Goal: Task Accomplishment & Management: Use online tool/utility

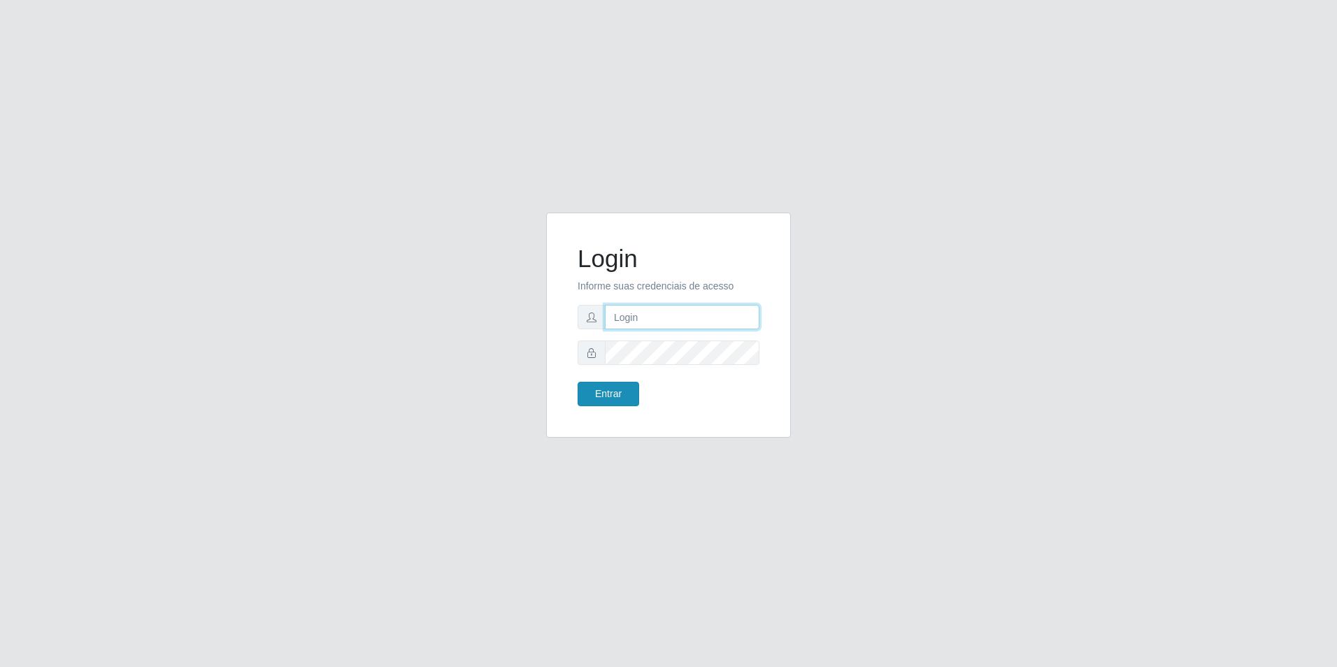
type input "[EMAIL_ADDRESS][DOMAIN_NAME]"
click at [622, 392] on button "Entrar" at bounding box center [609, 394] width 62 height 24
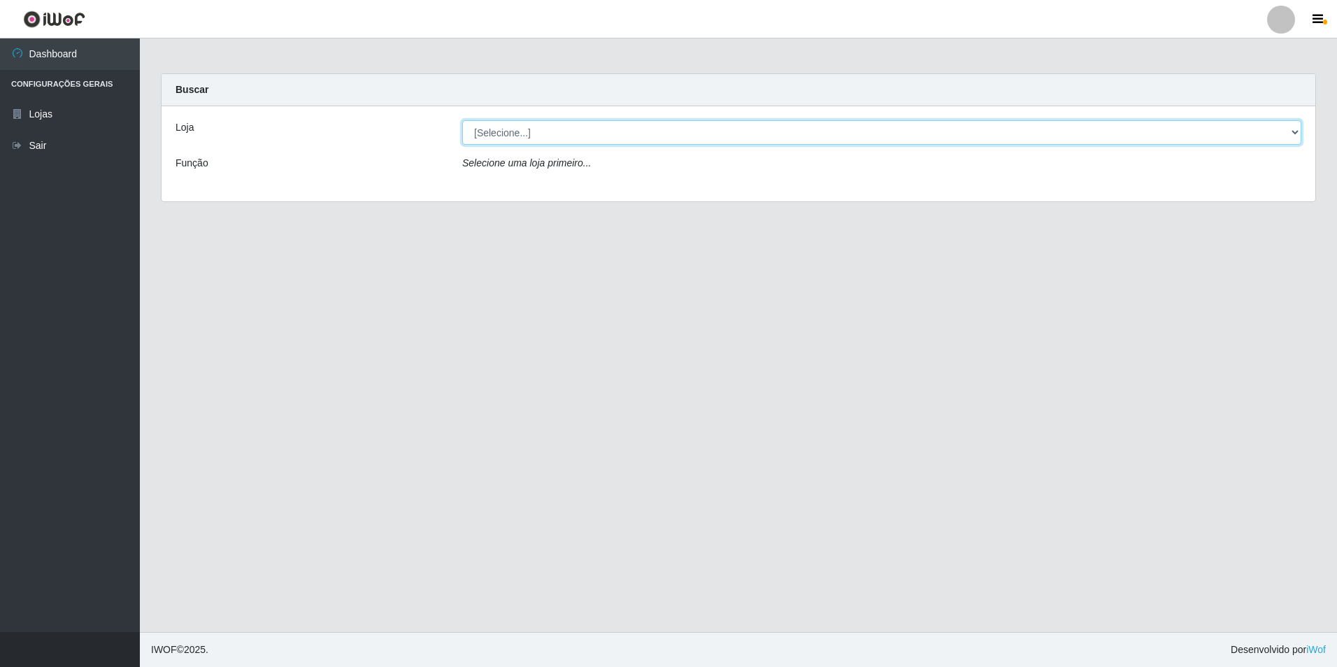
click at [1300, 134] on select "[Selecione...] Extrabom - Loja 57 Anchieta" at bounding box center [881, 132] width 839 height 24
select select "470"
click at [462, 120] on select "[Selecione...] Extrabom - Loja 57 Anchieta" at bounding box center [881, 132] width 839 height 24
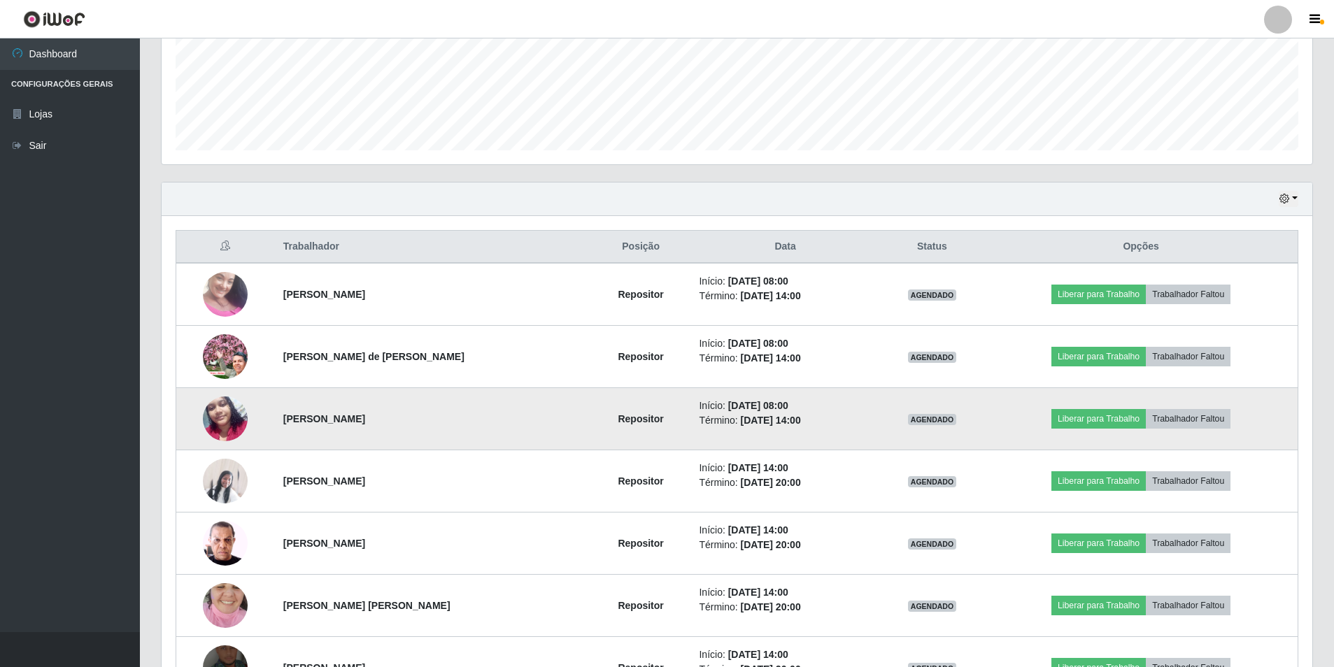
scroll to position [280, 0]
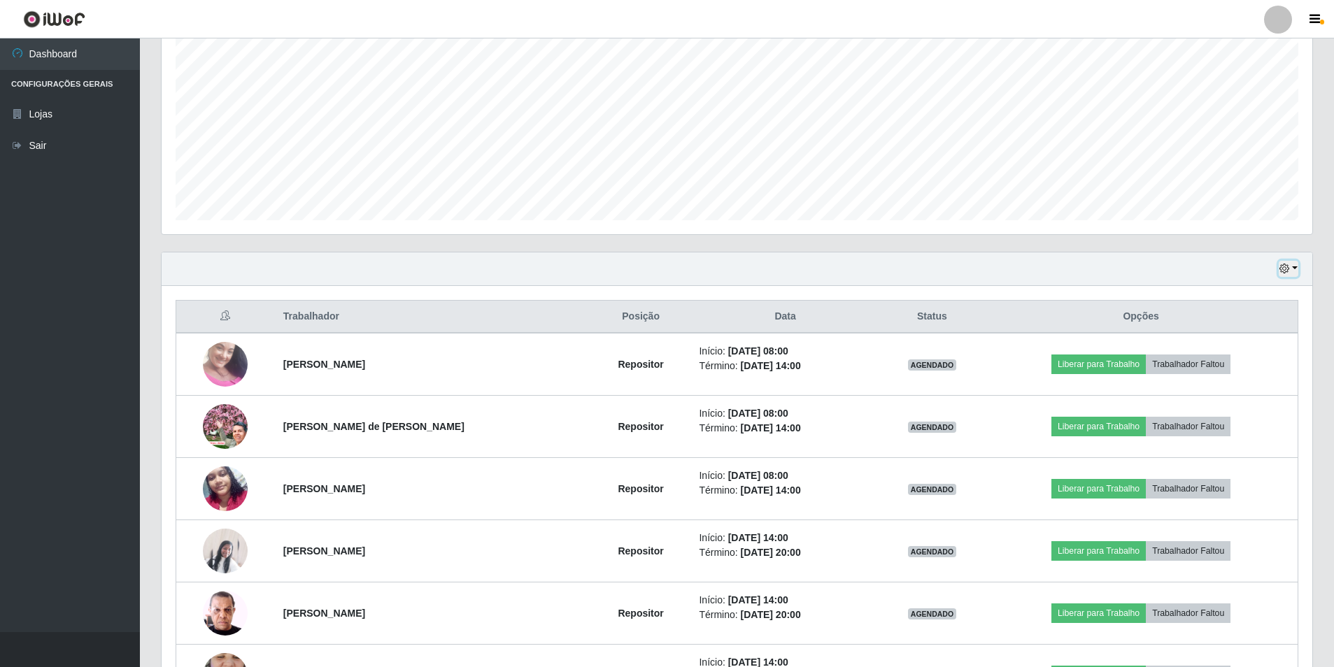
click at [1296, 269] on button "button" at bounding box center [1288, 269] width 20 height 16
click at [1229, 384] on button "1 Semana" at bounding box center [1242, 381] width 110 height 29
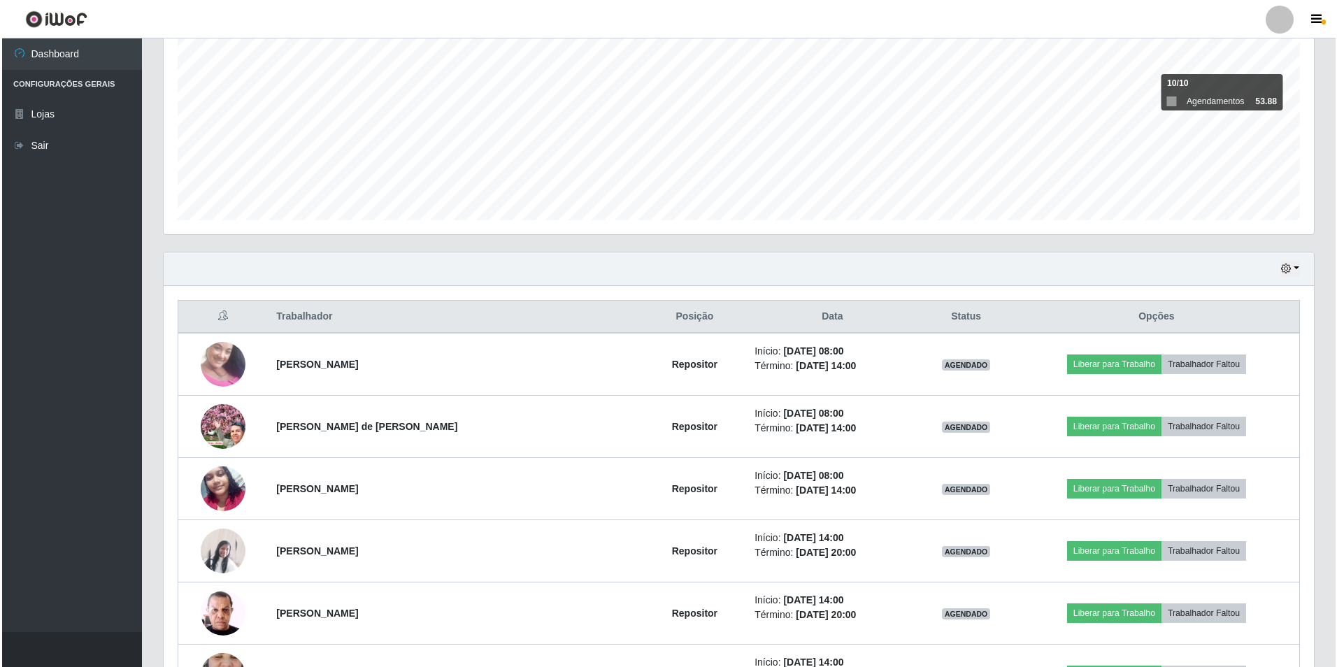
scroll to position [420, 0]
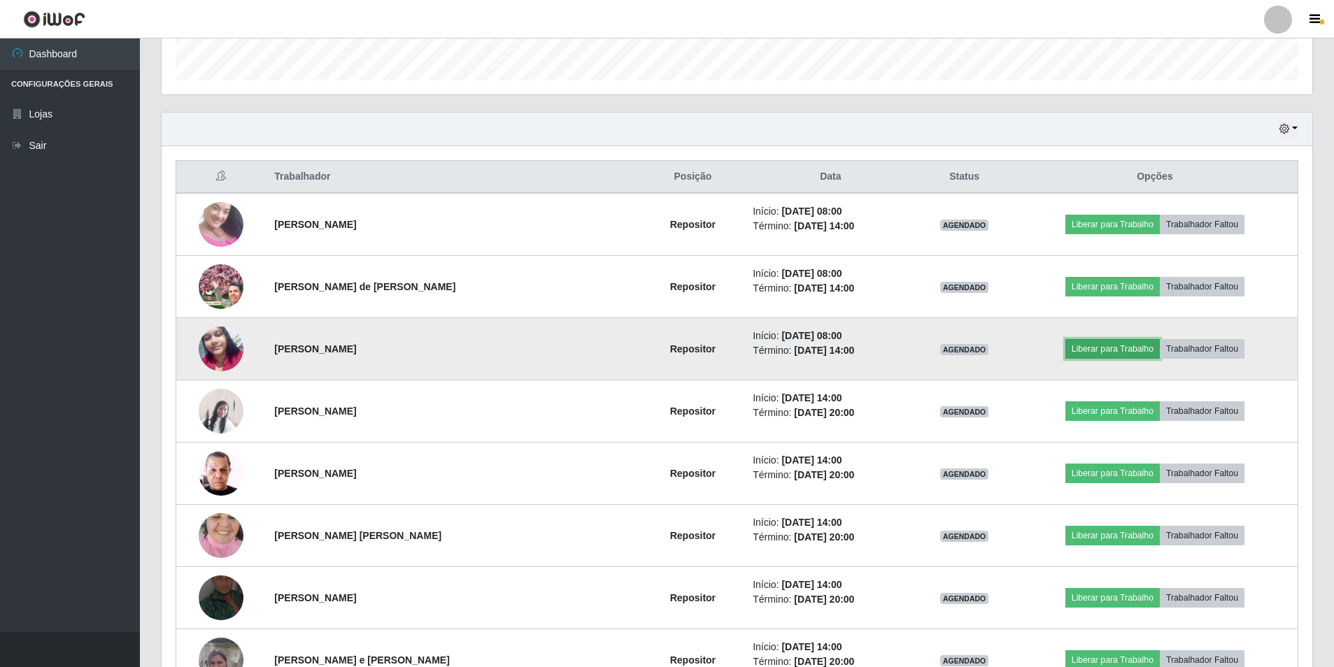
click at [1095, 352] on button "Liberar para Trabalho" at bounding box center [1112, 349] width 94 height 20
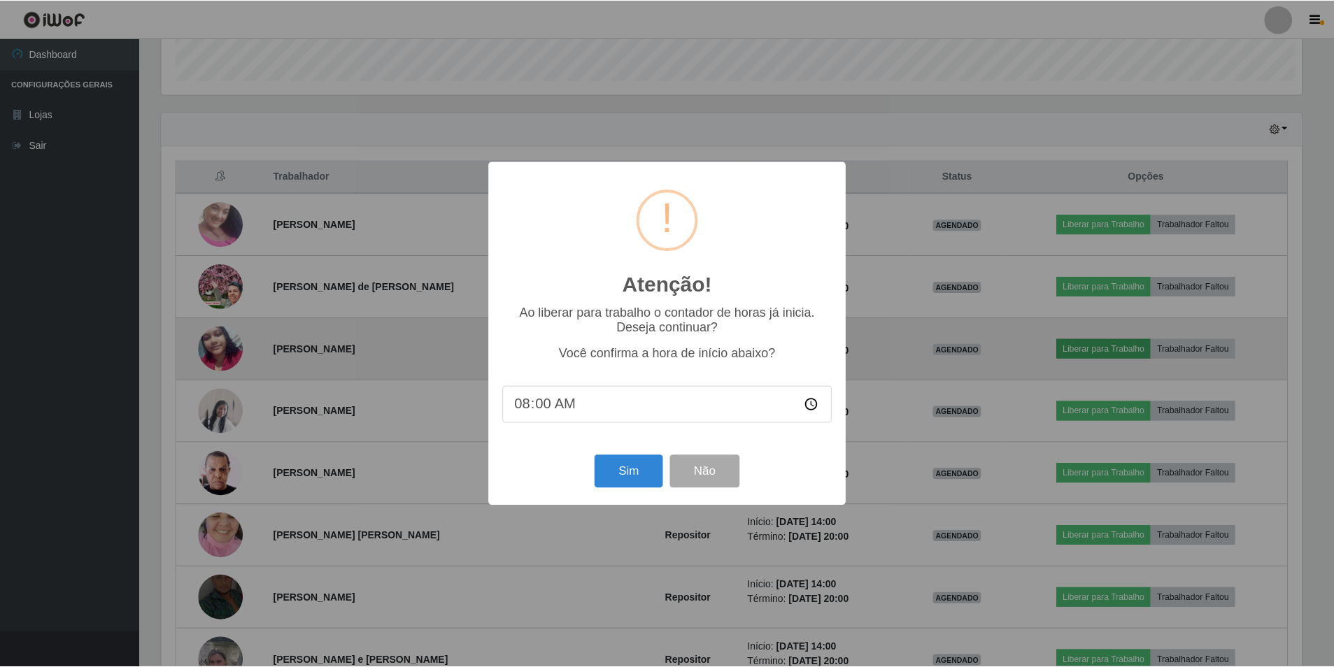
scroll to position [290, 1143]
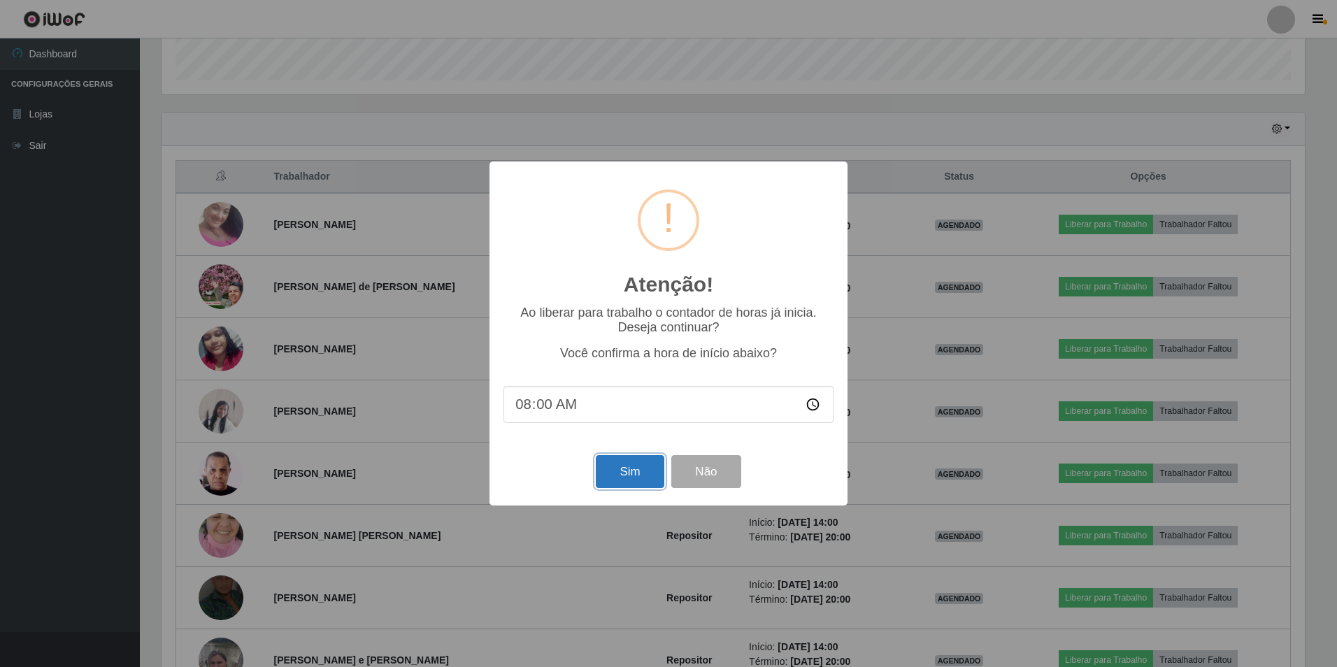
click at [631, 470] on button "Sim" at bounding box center [630, 471] width 68 height 33
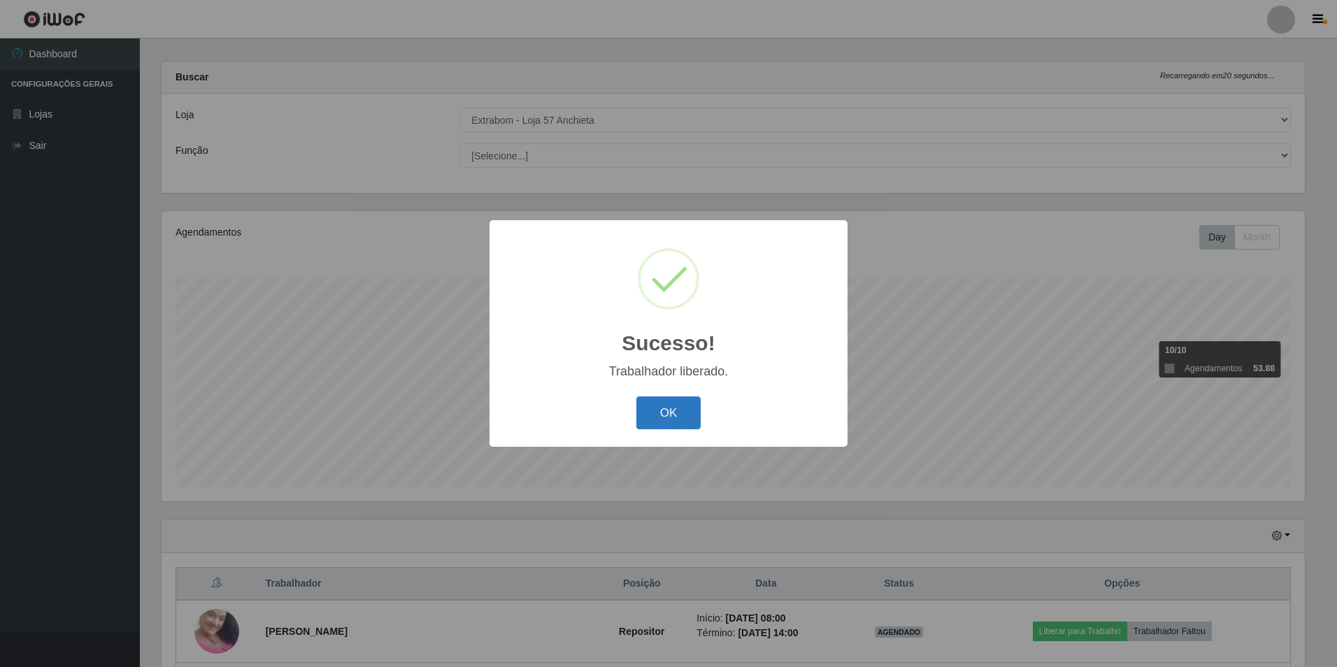
click at [661, 420] on button "OK" at bounding box center [668, 413] width 65 height 33
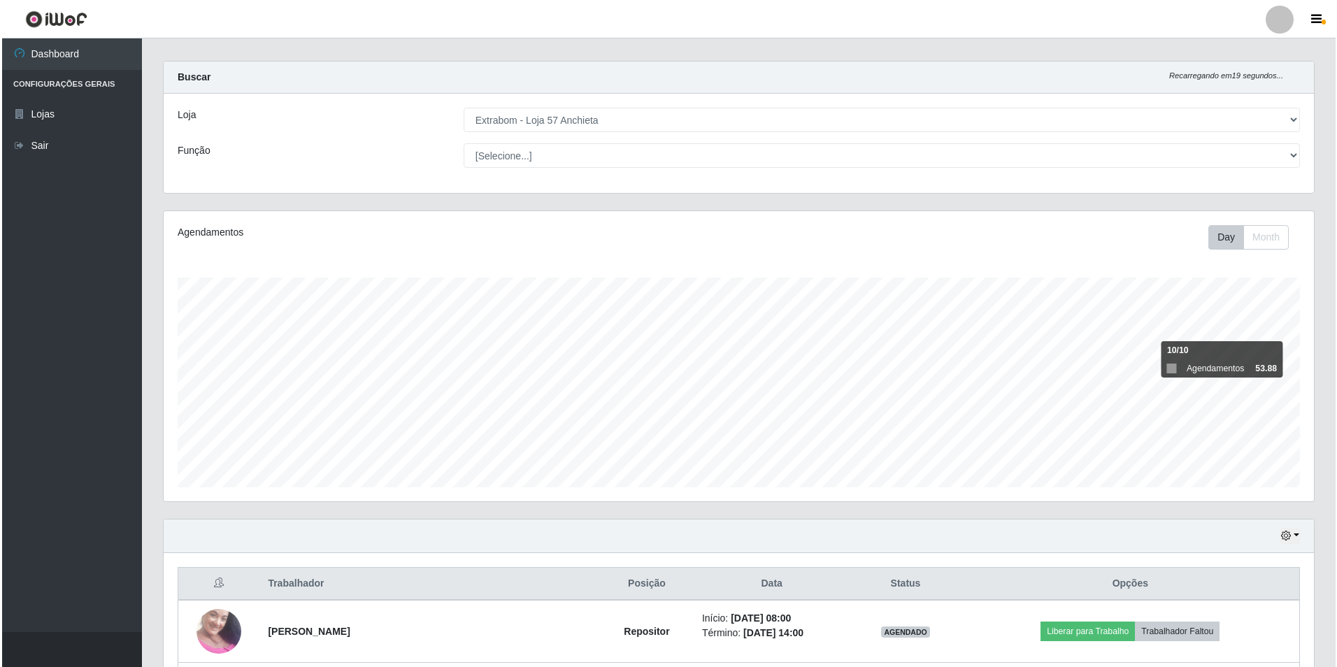
scroll to position [222, 0]
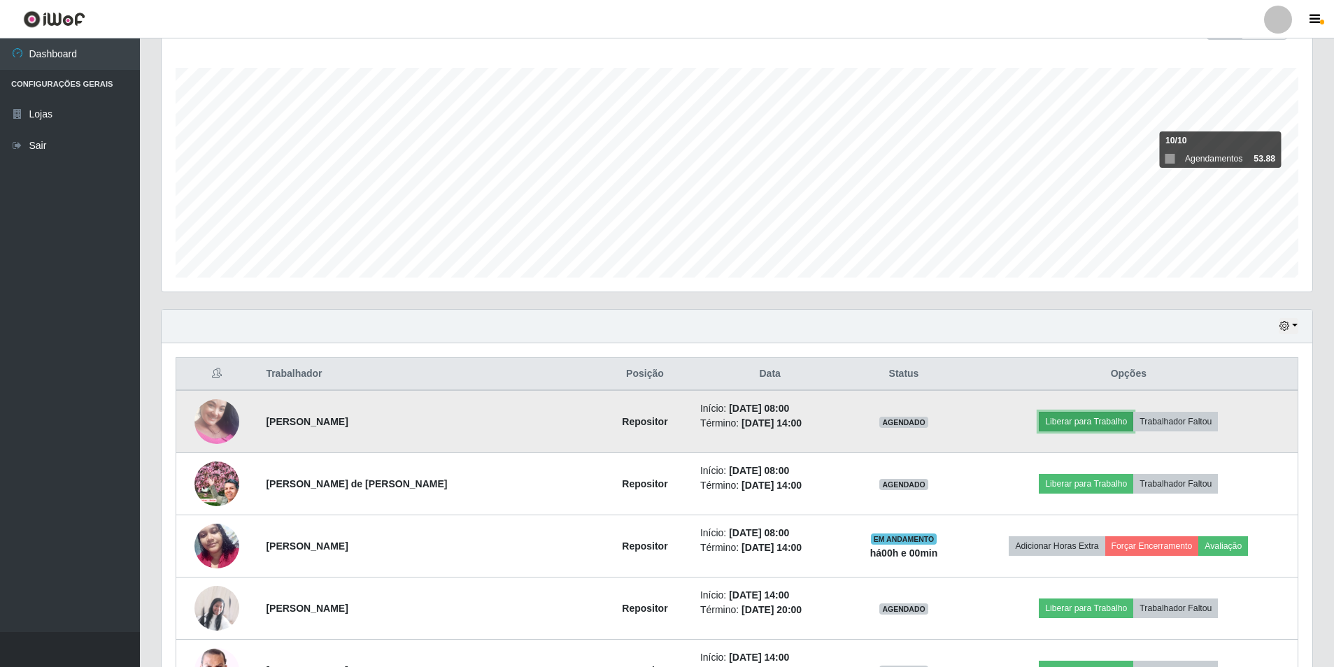
click at [1068, 425] on button "Liberar para Trabalho" at bounding box center [1085, 422] width 94 height 20
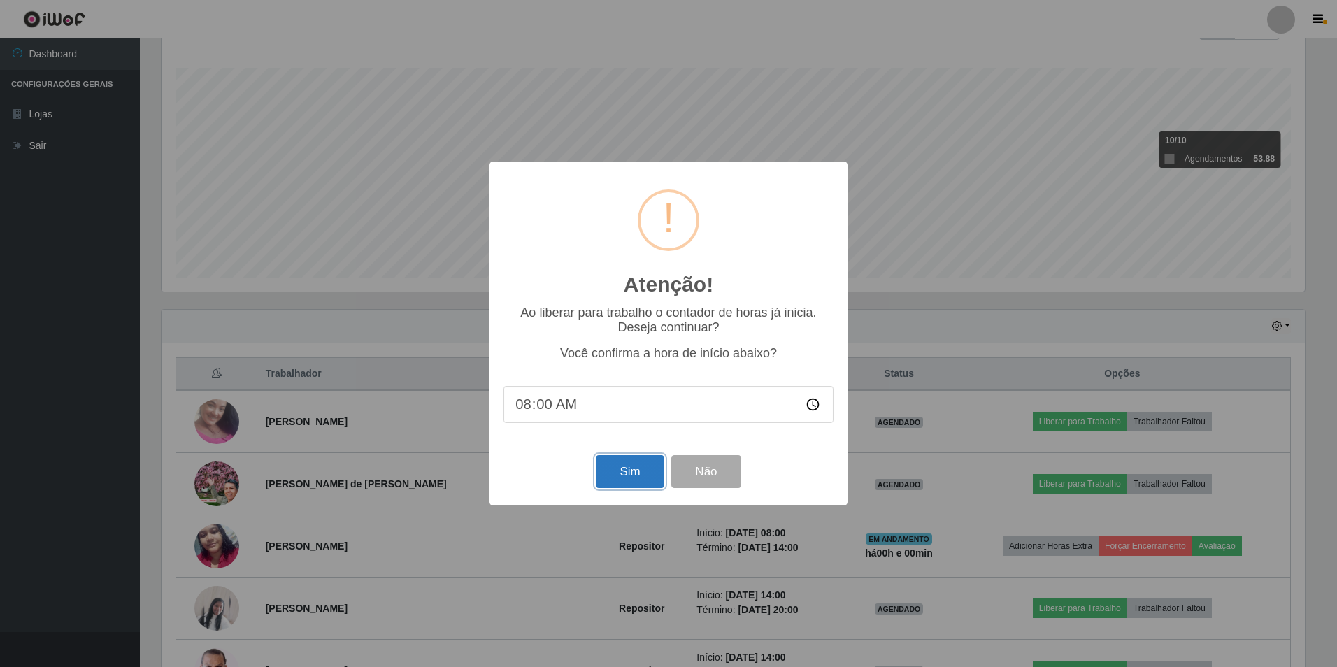
click at [613, 480] on button "Sim" at bounding box center [630, 471] width 68 height 33
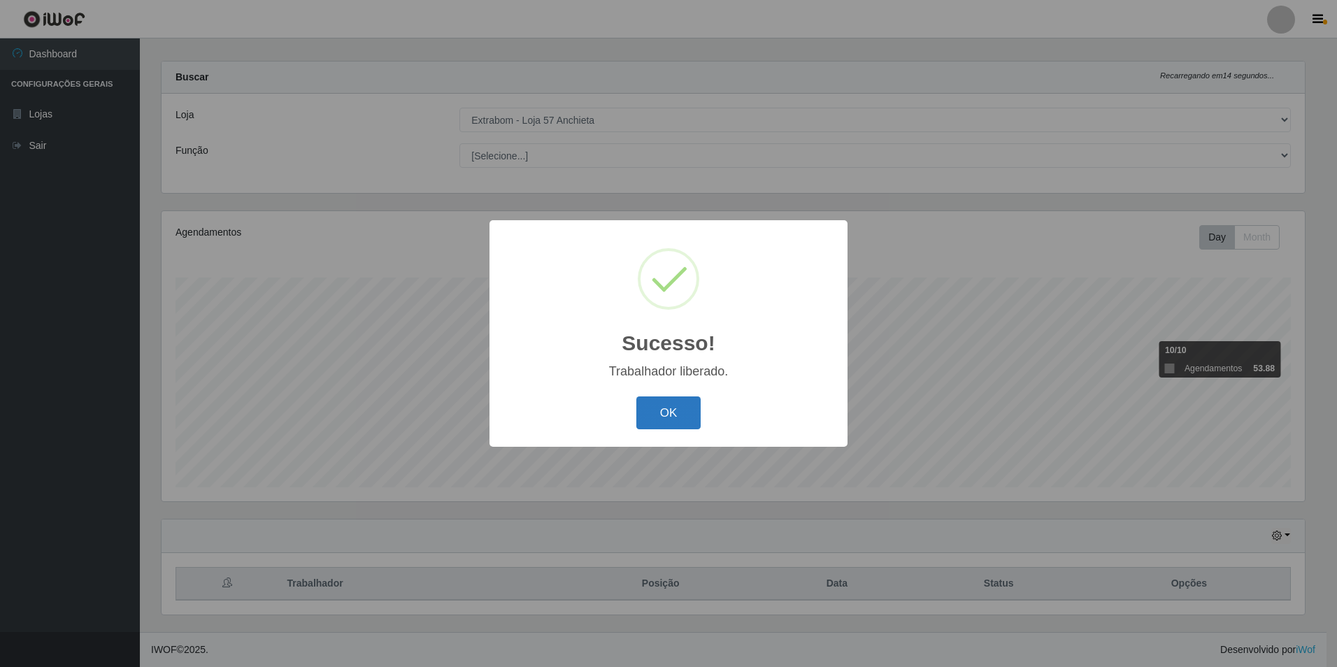
click at [667, 404] on button "OK" at bounding box center [668, 413] width 65 height 33
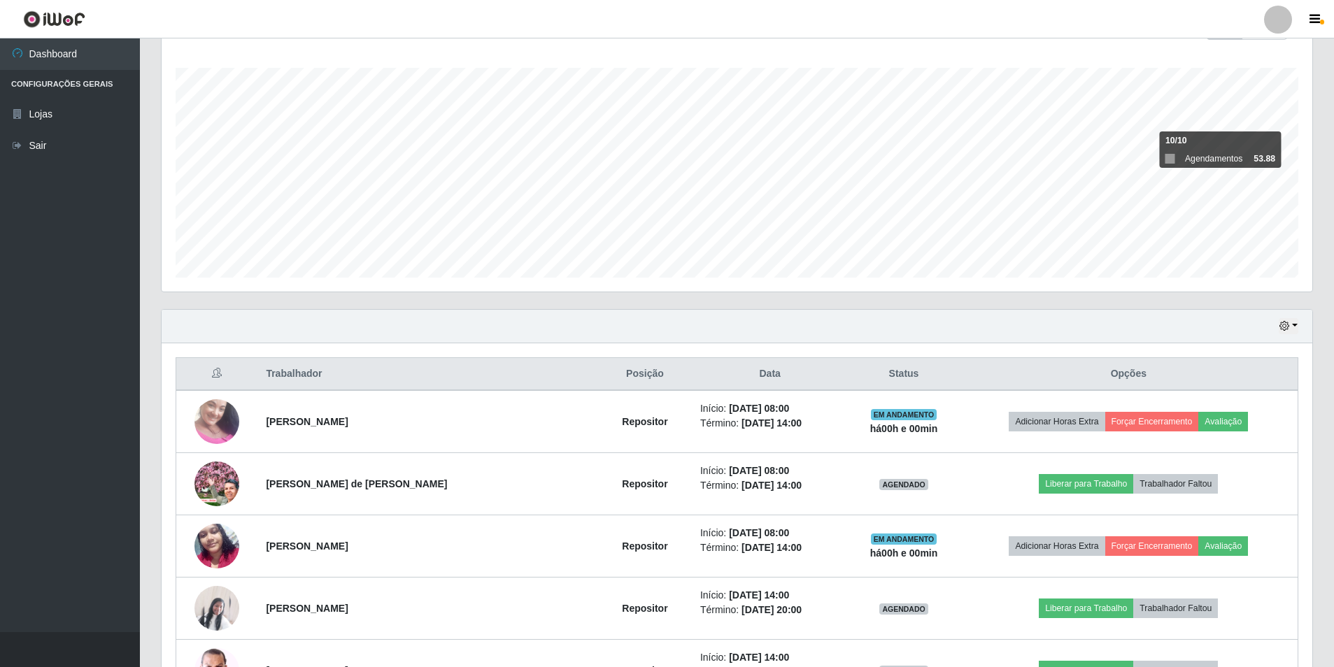
scroll to position [292, 0]
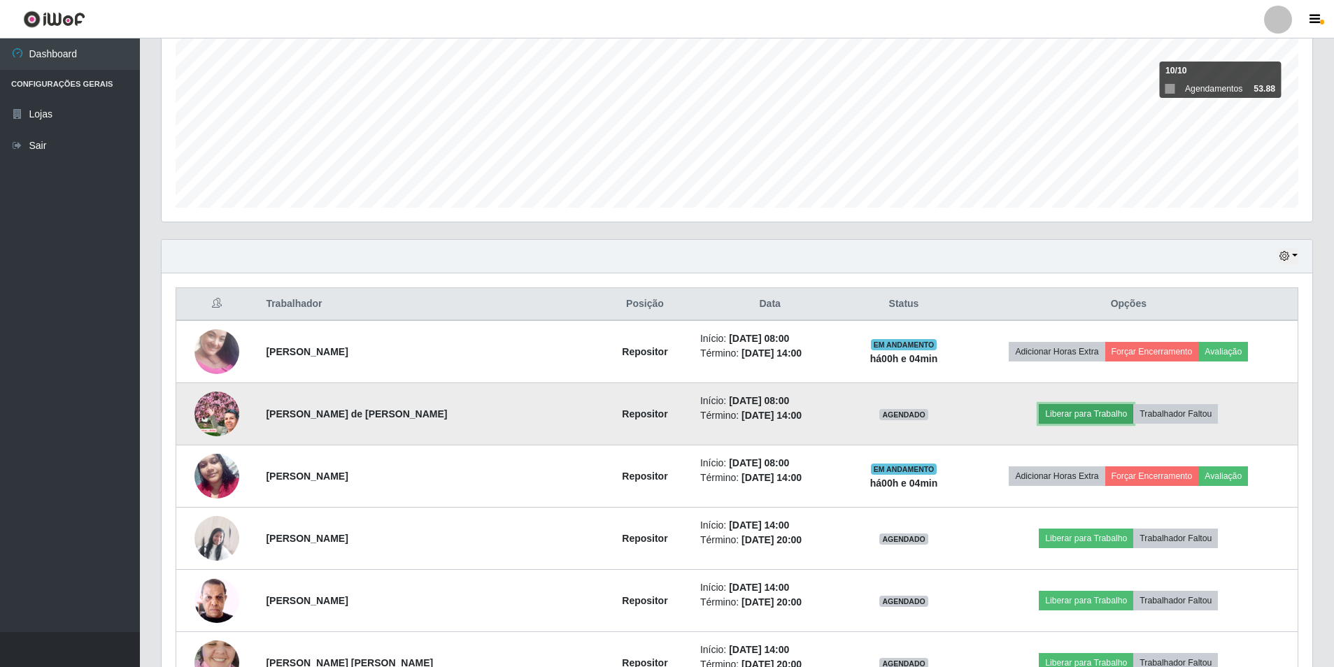
click at [1073, 415] on button "Liberar para Trabalho" at bounding box center [1085, 414] width 94 height 20
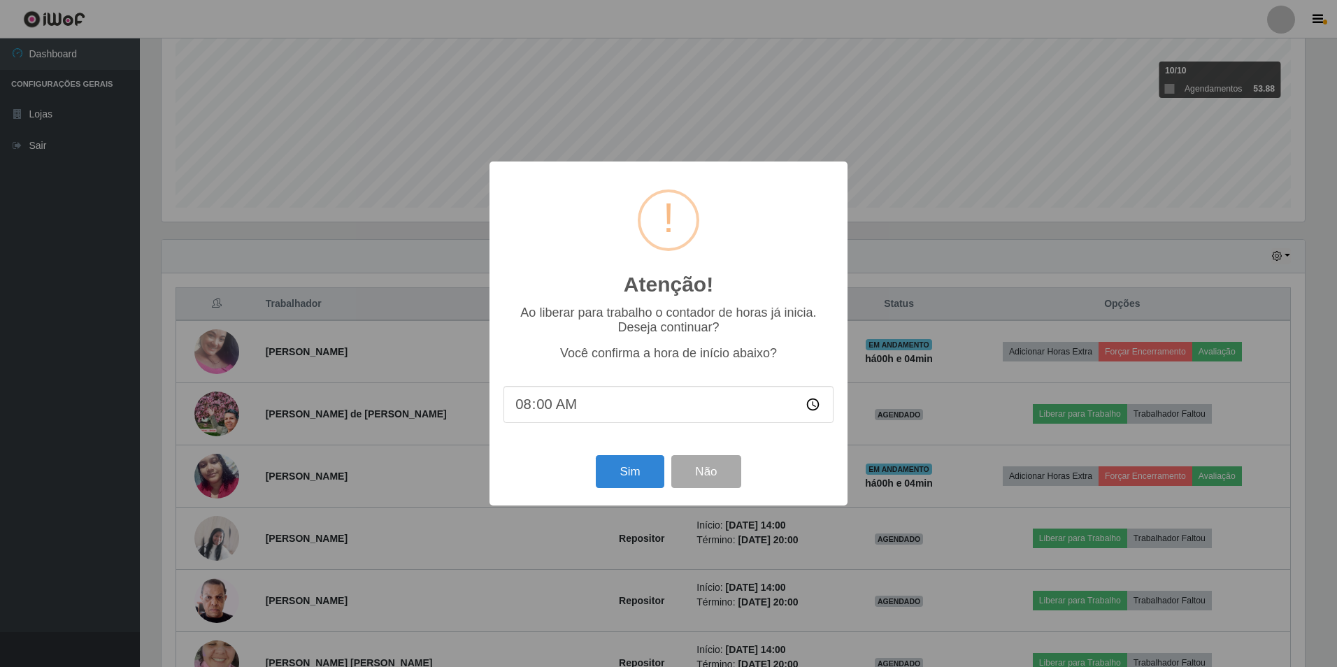
click at [550, 415] on input "08:00" at bounding box center [669, 404] width 330 height 37
type input "08:04"
click at [622, 473] on button "Sim" at bounding box center [630, 471] width 68 height 33
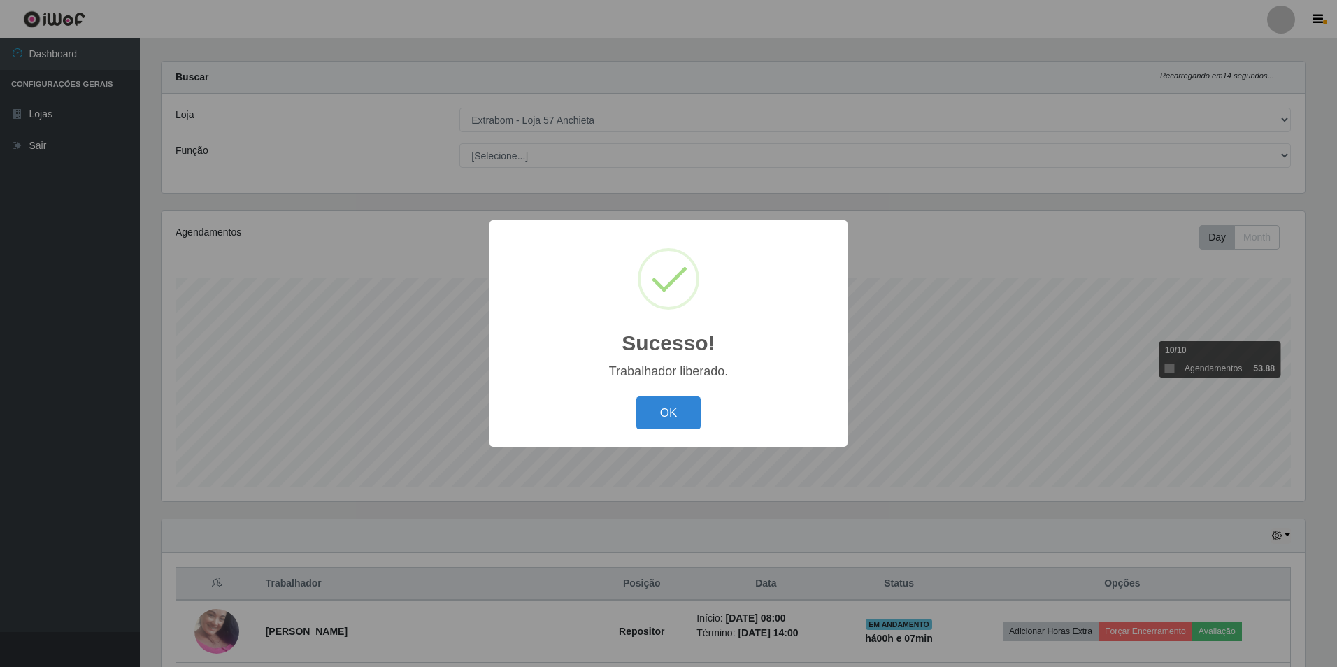
click at [636, 397] on button "OK" at bounding box center [668, 413] width 65 height 33
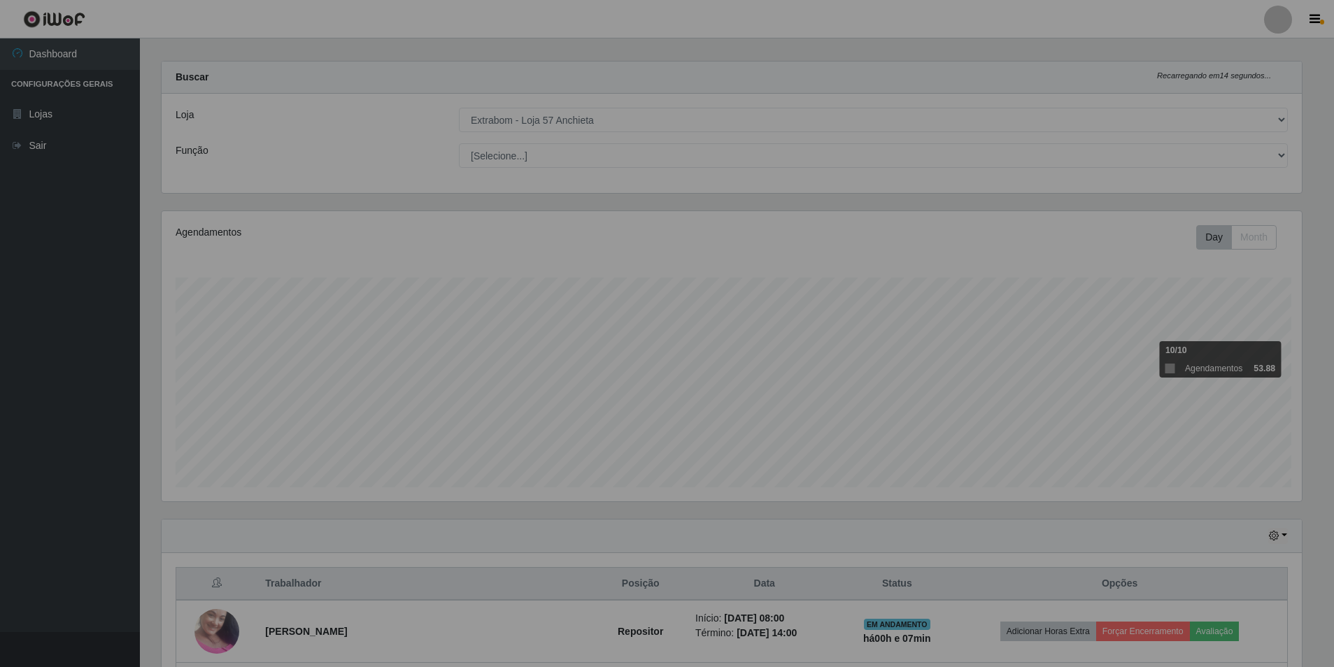
scroll to position [290, 1150]
